Goal: Task Accomplishment & Management: Use online tool/utility

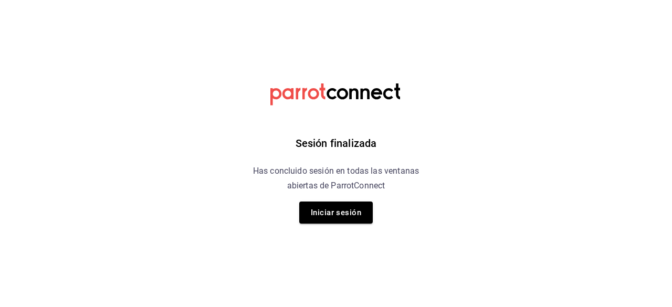
click at [293, 217] on div "Sesión finalizada Has concluido sesión en todas las ventanas abiertas de Parrot…" at bounding box center [336, 153] width 265 height 307
click at [327, 212] on button "Iniciar sesión" at bounding box center [336, 213] width 74 height 22
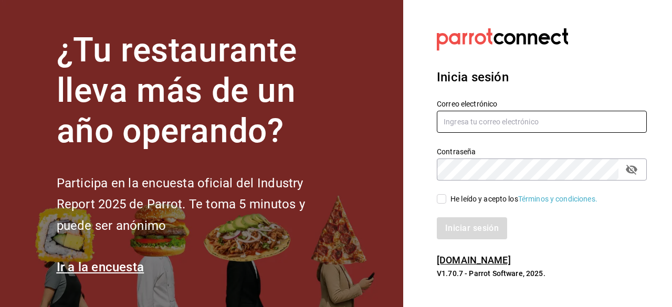
type input "[EMAIL_ADDRESS][PERSON_NAME][DOMAIN_NAME]"
click at [438, 199] on input "He leído y acepto los Términos y condiciones." at bounding box center [441, 198] width 9 height 9
checkbox input "true"
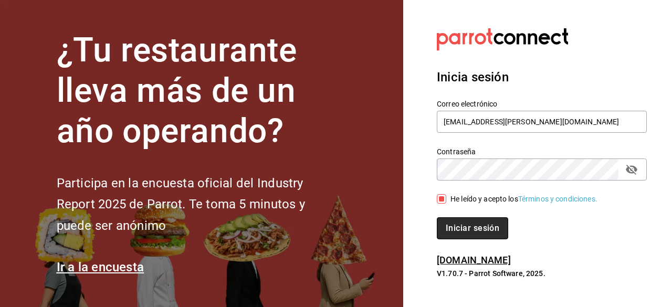
click at [461, 222] on button "Iniciar sesión" at bounding box center [472, 228] width 71 height 22
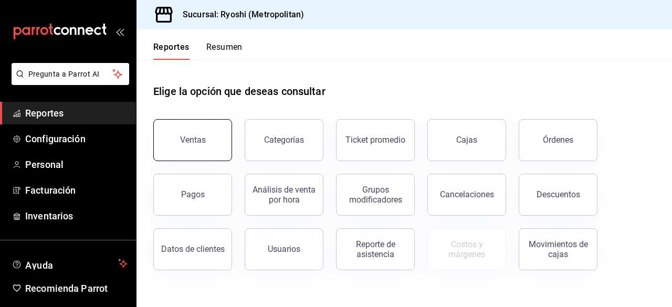
click at [170, 122] on button "Ventas" at bounding box center [192, 140] width 79 height 42
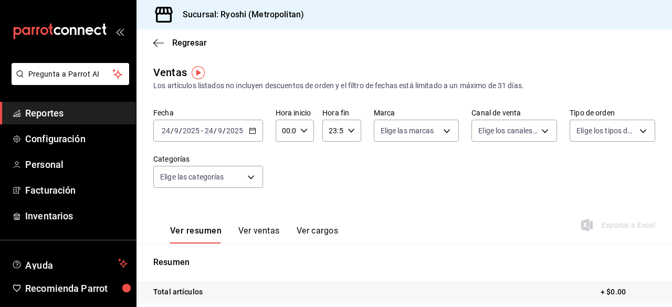
click at [253, 134] on \(Stroke\) "button" at bounding box center [253, 131] width 6 height 6
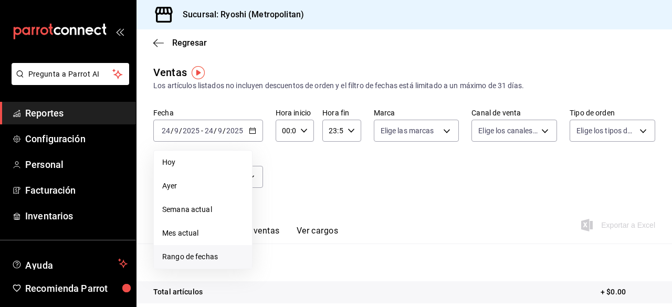
click at [189, 262] on span "Rango de fechas" at bounding box center [202, 257] width 81 height 11
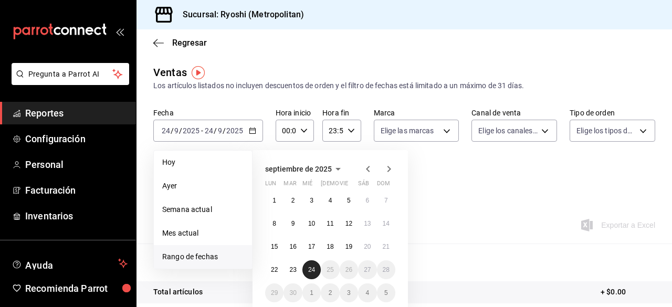
click at [310, 269] on abbr "24" at bounding box center [311, 269] width 7 height 7
click at [314, 272] on abbr "24" at bounding box center [311, 269] width 7 height 7
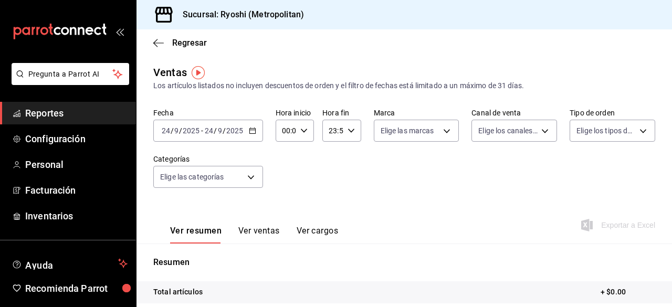
click at [460, 213] on div "Ver resumen Ver ventas Ver cargos Exportar a Excel" at bounding box center [405, 222] width 536 height 43
click at [250, 136] on div "2025-09-24 24 / 9 / 2025 - 2025-09-24 24 / 9 / 2025" at bounding box center [208, 131] width 110 height 22
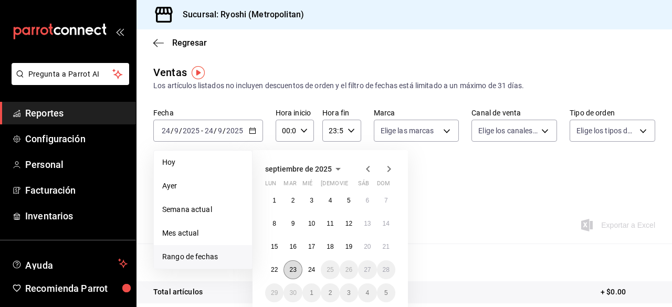
click at [294, 268] on abbr "23" at bounding box center [292, 269] width 7 height 7
click at [315, 266] on abbr "24" at bounding box center [311, 269] width 7 height 7
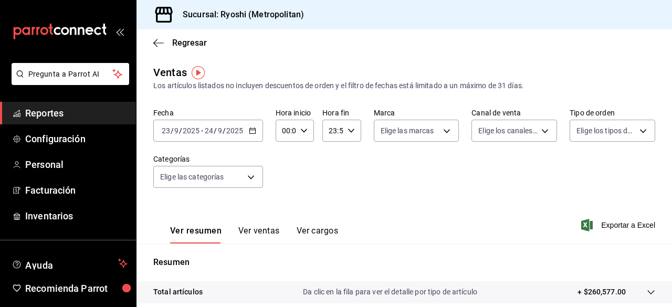
click at [304, 136] on div "00:00 Hora inicio" at bounding box center [295, 131] width 38 height 22
click at [284, 174] on button "01" at bounding box center [284, 182] width 15 height 21
type input "01:00"
click at [284, 162] on button "05" at bounding box center [284, 157] width 15 height 21
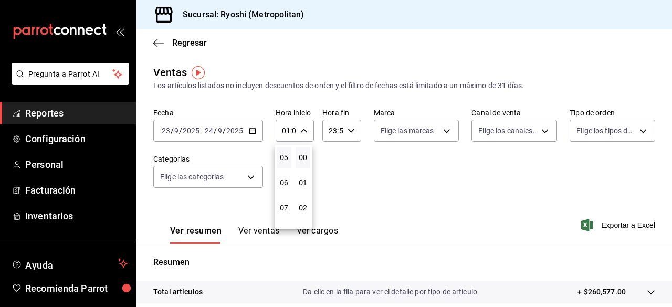
type input "05:00"
click at [346, 128] on div at bounding box center [336, 153] width 672 height 307
click at [356, 132] on div "23:59 Hora fin" at bounding box center [342, 131] width 38 height 22
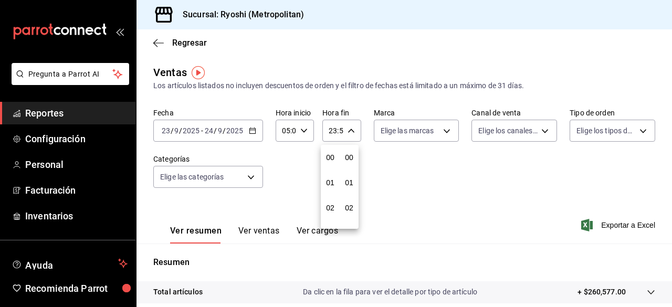
scroll to position [1429, 0]
click at [331, 165] on span "21" at bounding box center [330, 166] width 2 height 8
type input "21:59"
click at [331, 165] on span "05" at bounding box center [330, 162] width 2 height 8
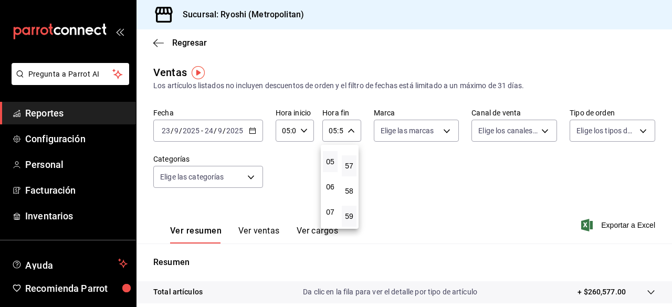
click at [344, 165] on button "57" at bounding box center [349, 165] width 15 height 21
type input "05:57"
click at [348, 161] on span "00" at bounding box center [349, 157] width 2 height 8
type input "05:00"
click at [421, 179] on div at bounding box center [336, 153] width 672 height 307
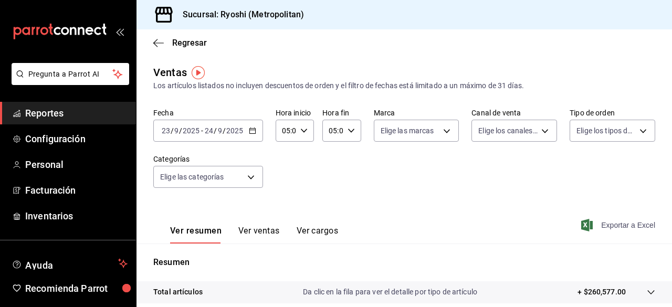
click at [617, 222] on span "Exportar a Excel" at bounding box center [620, 225] width 72 height 13
